Goal: Task Accomplishment & Management: Manage account settings

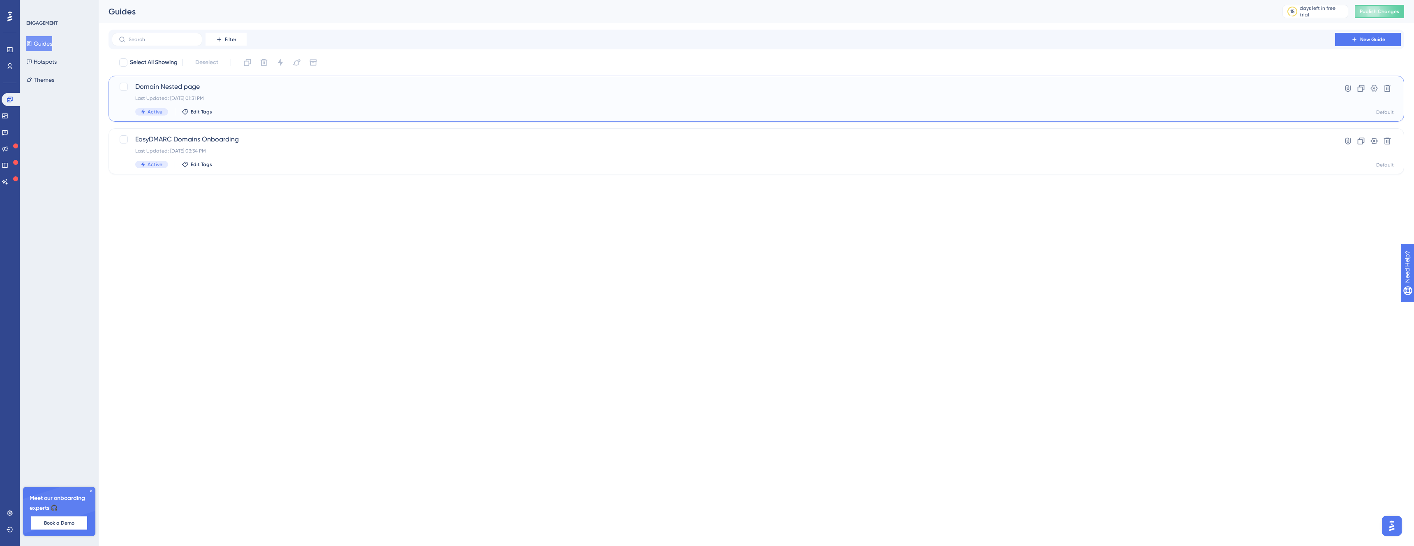
click at [223, 86] on span "Domain Nested page" at bounding box center [723, 87] width 1176 height 10
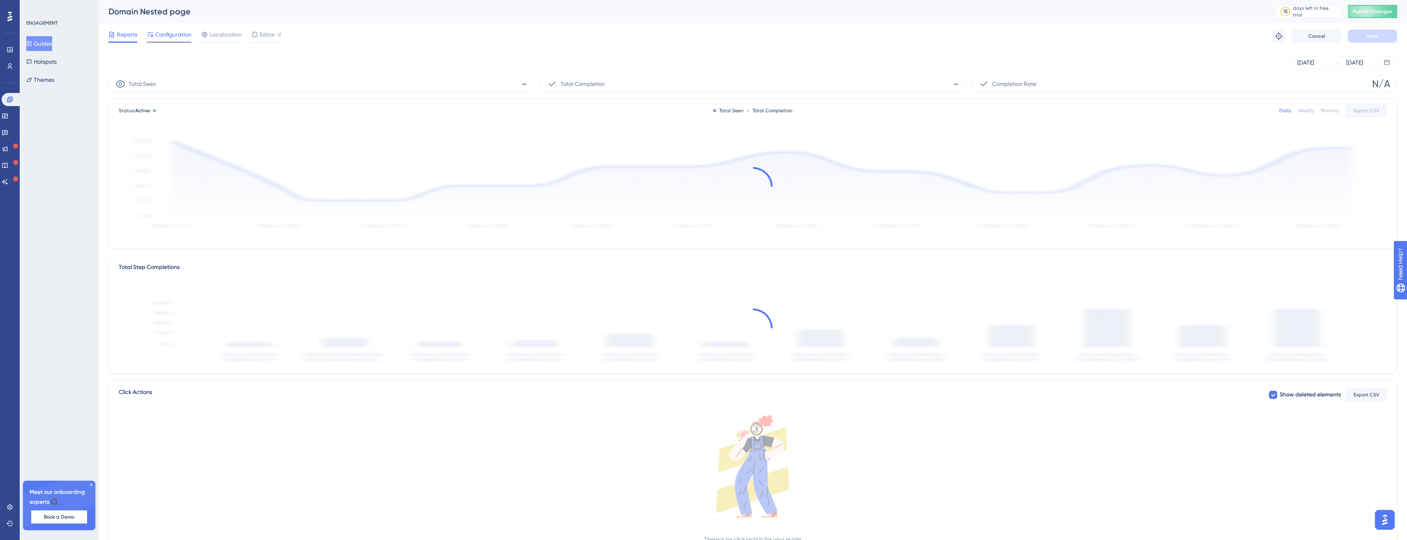
click at [158, 32] on span "Configuration" at bounding box center [173, 35] width 36 height 10
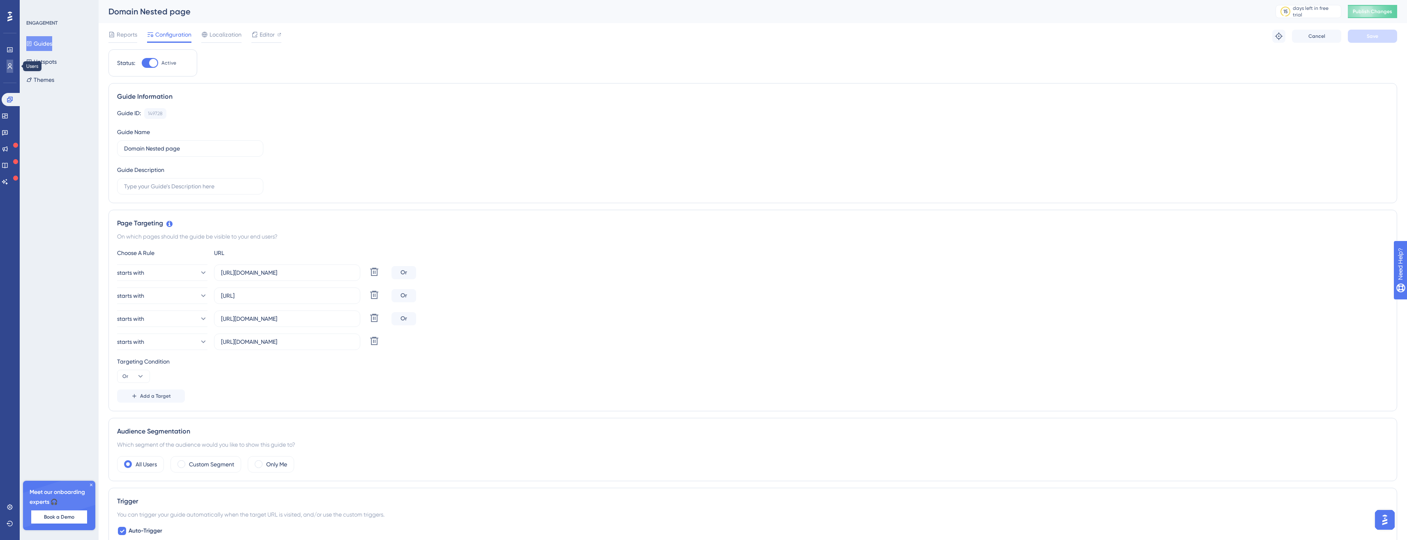
click at [12, 65] on icon at bounding box center [10, 66] width 7 height 7
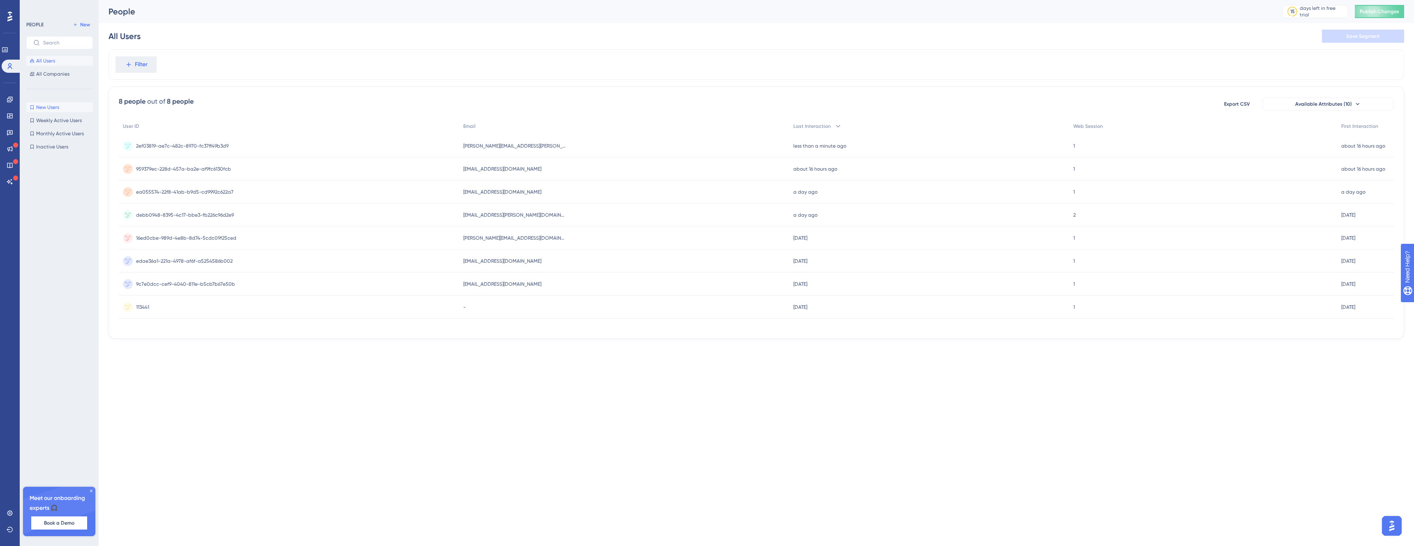
click at [74, 107] on button "New Users New Users" at bounding box center [59, 107] width 67 height 10
click at [65, 75] on span "All Companies" at bounding box center [52, 74] width 33 height 7
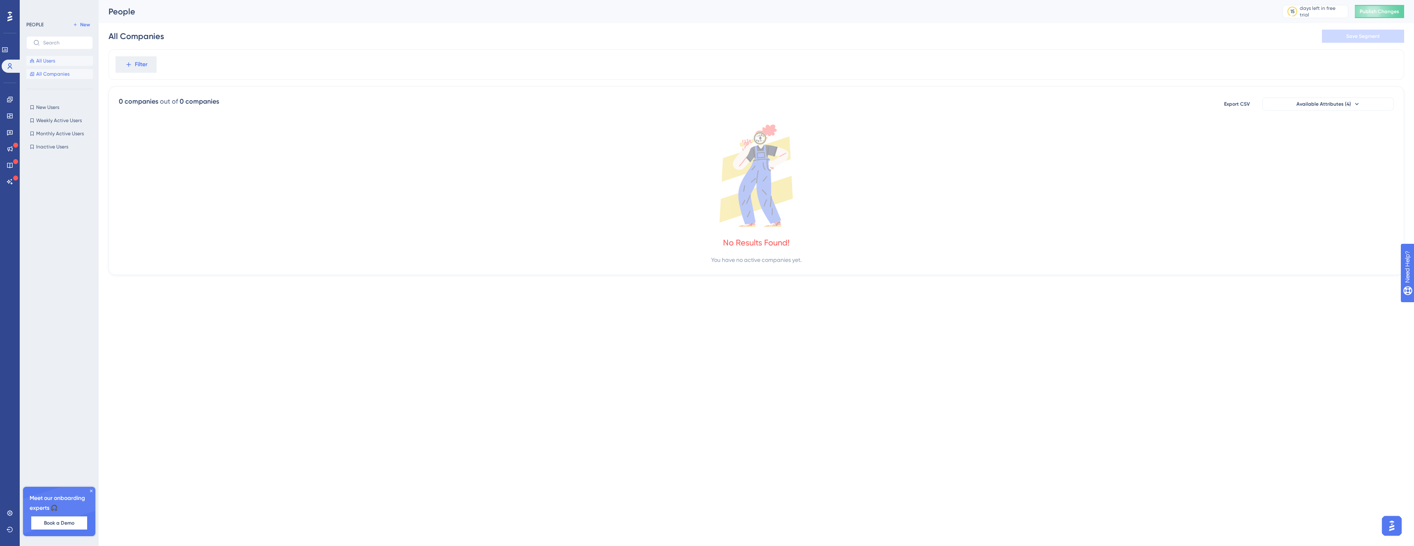
click at [68, 59] on button "All Users" at bounding box center [59, 61] width 67 height 10
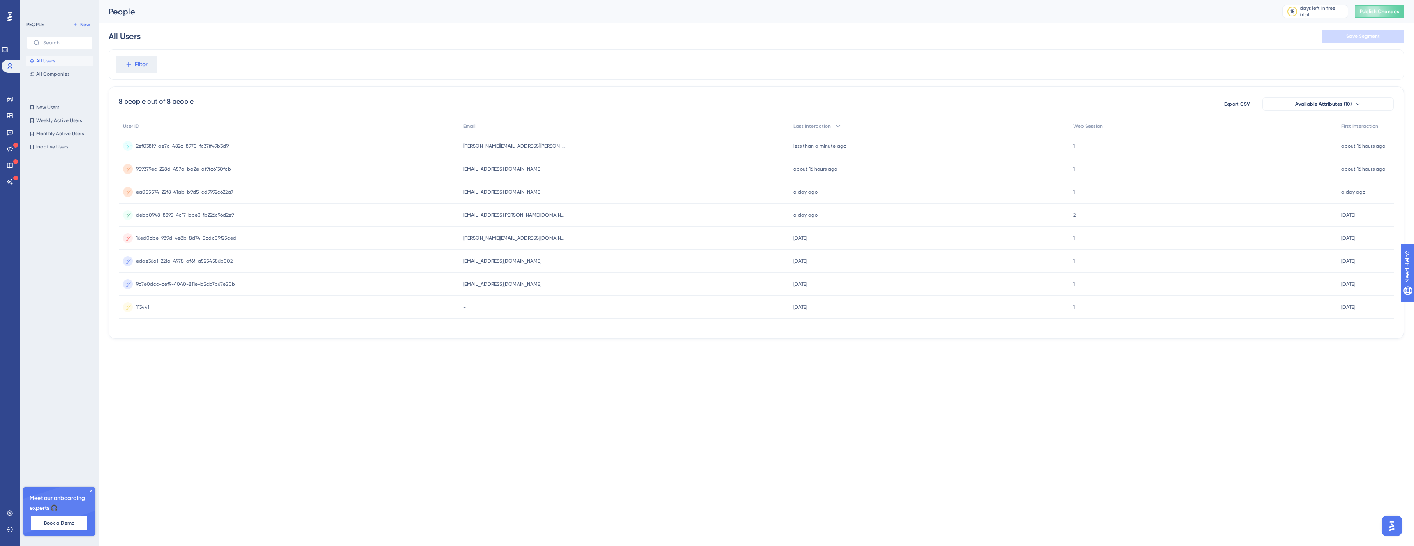
click at [411, 147] on div "2ef03819-ae7c-482c-8970-fc37ff49b3d9 2ef03819-ae7c-482c-8970-fc37ff49b3d9" at bounding box center [289, 145] width 340 height 23
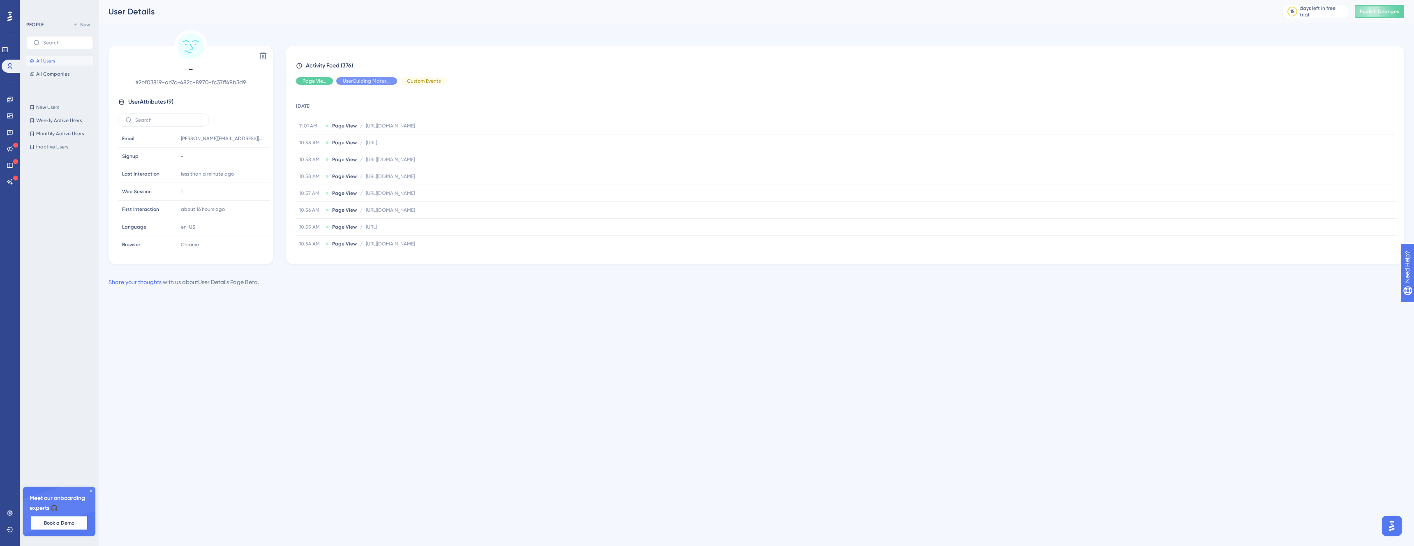
click at [238, 43] on div "Delete - # 2ef03819-ae7c-482c-8970-fc37ff49b3d9 User Attributes ( 9 ) Email Ema…" at bounding box center [190, 147] width 164 height 234
click at [264, 55] on icon at bounding box center [263, 56] width 8 height 8
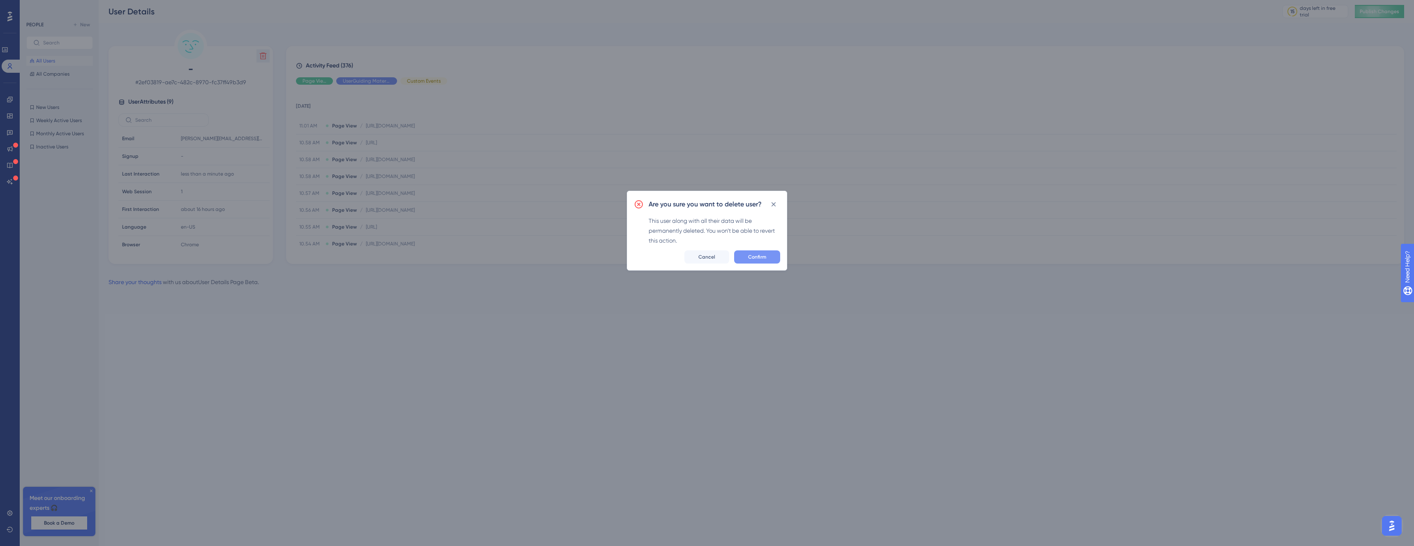
click at [762, 261] on button "Confirm" at bounding box center [757, 256] width 46 height 13
